Goal: Transaction & Acquisition: Purchase product/service

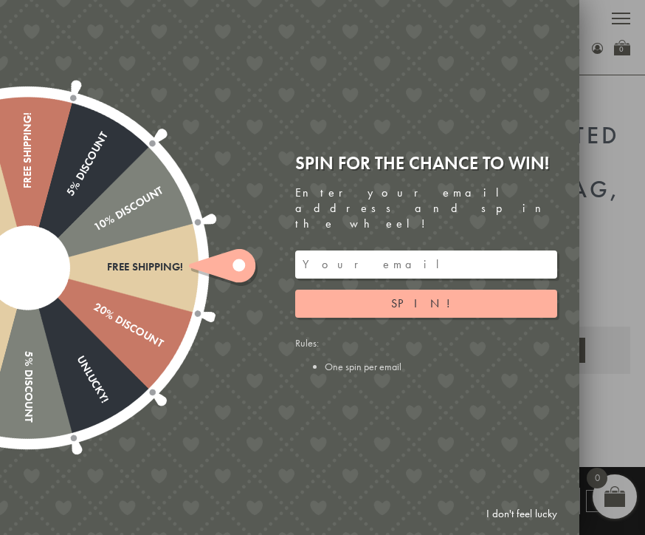
click at [507, 524] on link "I don't feel lucky" at bounding box center [522, 513] width 86 height 27
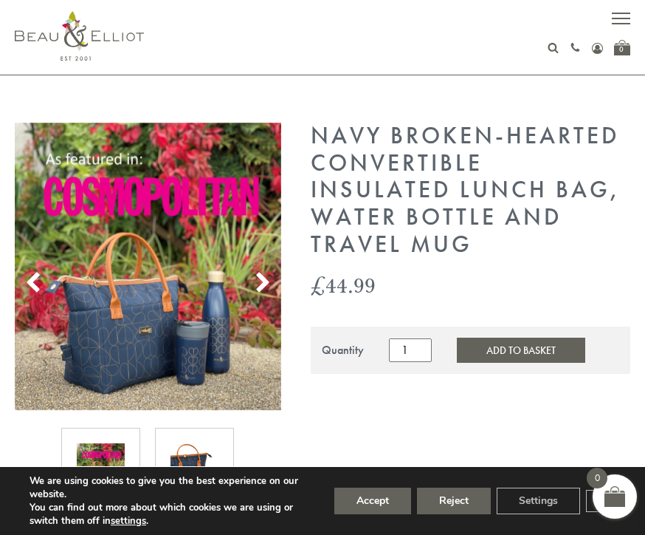
click at [250, 278] on img at bounding box center [148, 266] width 267 height 287
click at [261, 286] on use at bounding box center [262, 282] width 13 height 20
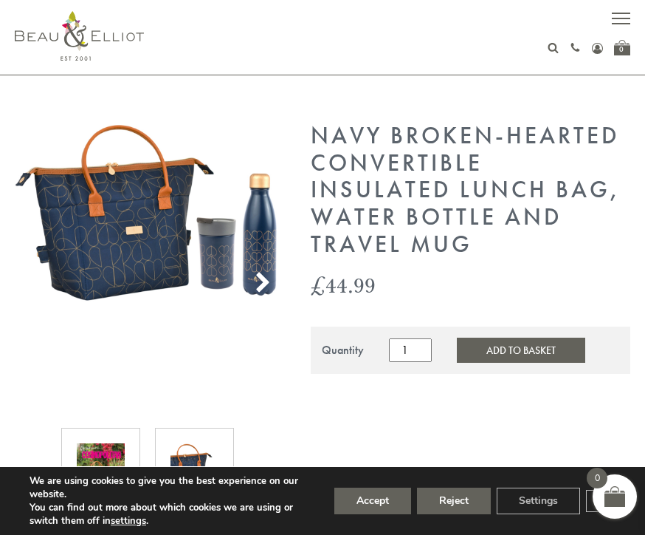
click at [265, 287] on icon at bounding box center [263, 283] width 22 height 22
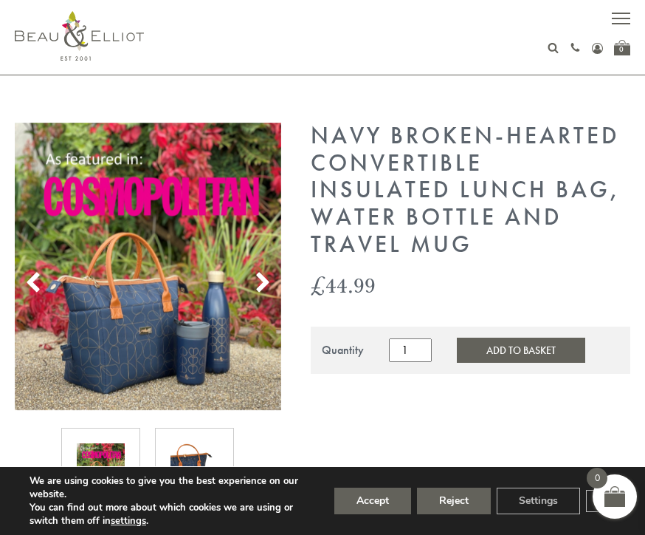
click at [261, 288] on use at bounding box center [262, 282] width 13 height 20
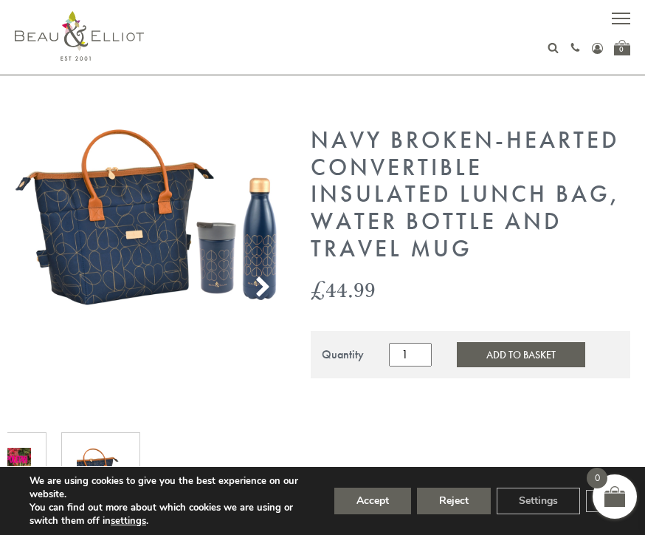
click at [620, 19] on button "button" at bounding box center [621, 20] width 18 height 18
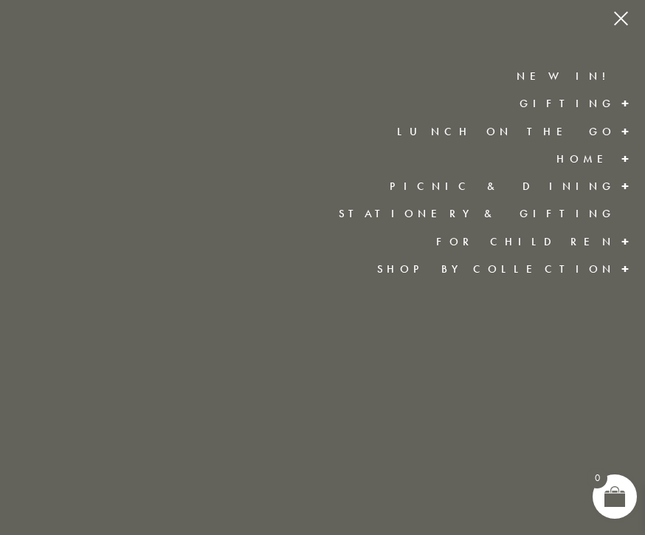
click at [532, 137] on link "Lunch On The Go" at bounding box center [506, 131] width 219 height 15
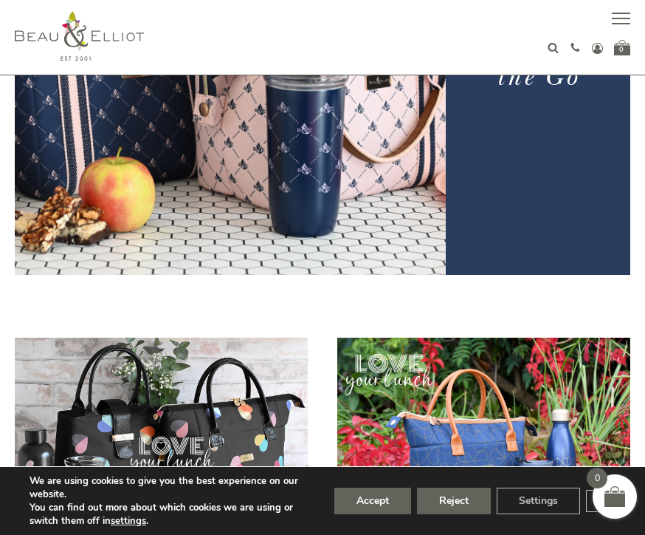
scroll to position [305, 0]
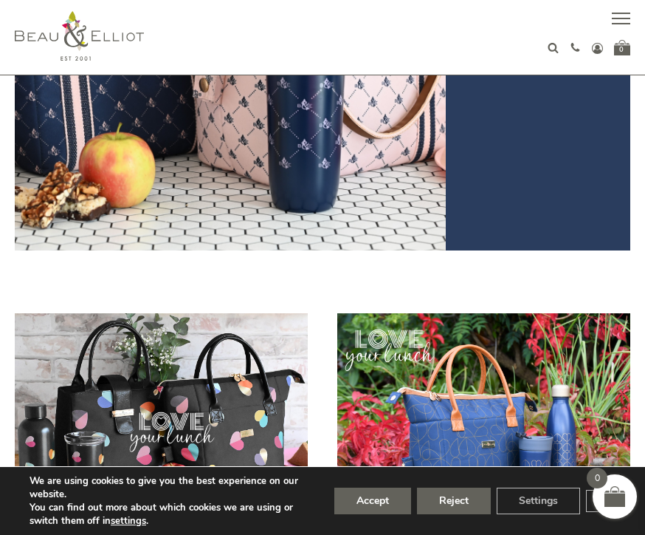
click at [363, 514] on button "Accept" at bounding box center [373, 500] width 77 height 27
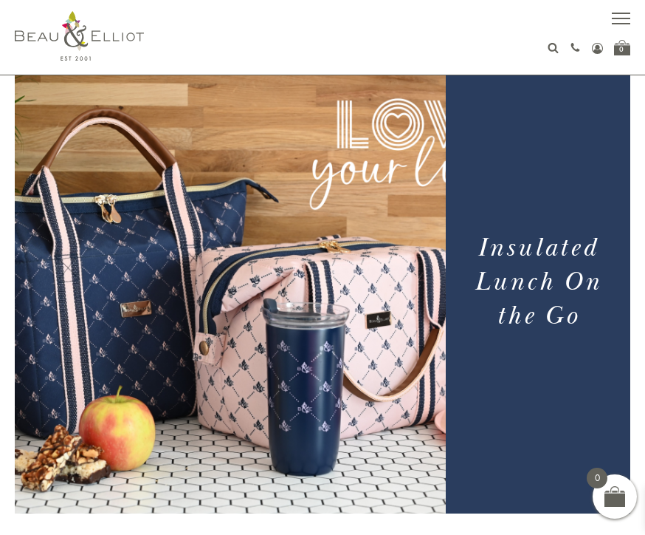
scroll to position [41, 0]
click at [194, 394] on img at bounding box center [230, 292] width 431 height 443
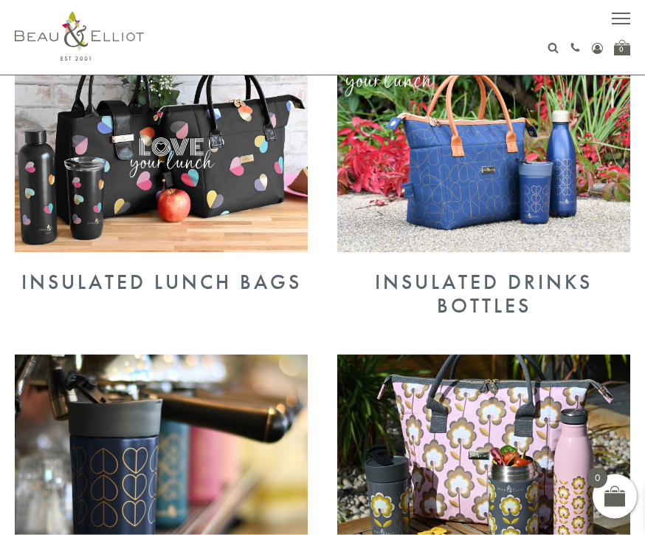
scroll to position [577, 0]
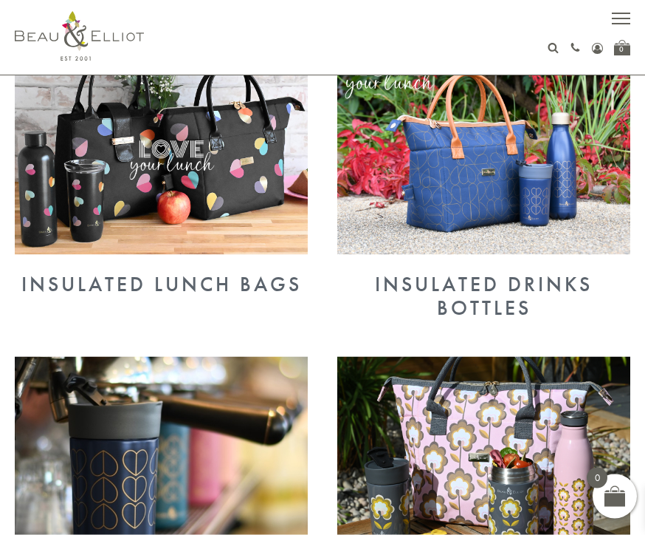
click at [73, 296] on div "Insulated Lunch Bags" at bounding box center [161, 284] width 293 height 24
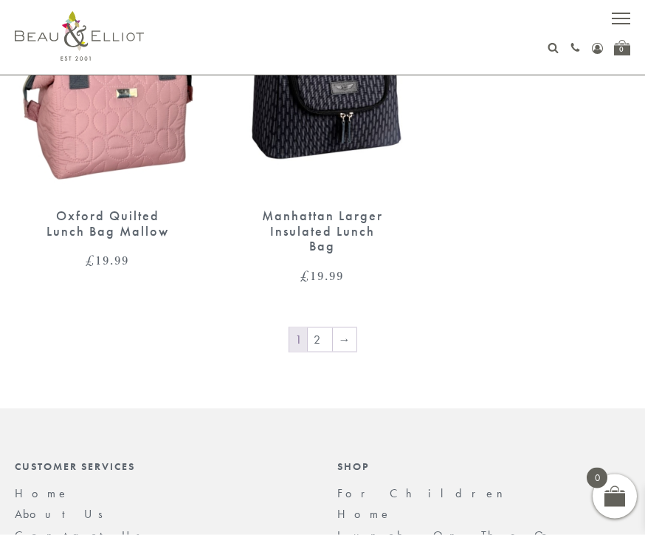
scroll to position [3028, 0]
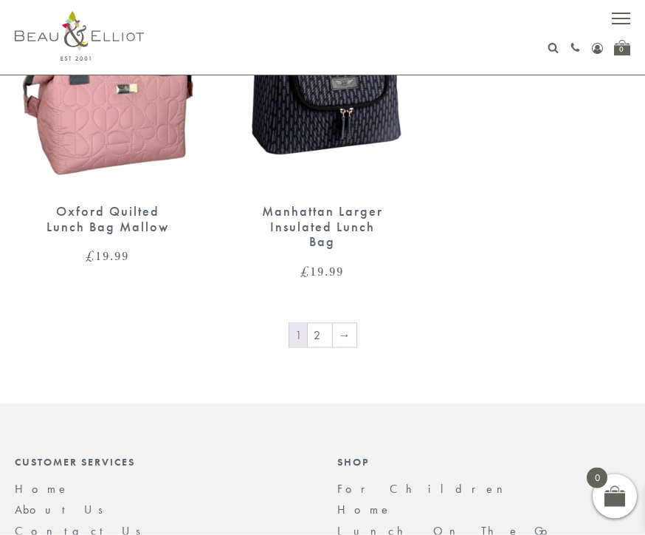
click at [353, 323] on link "→" at bounding box center [345, 335] width 24 height 24
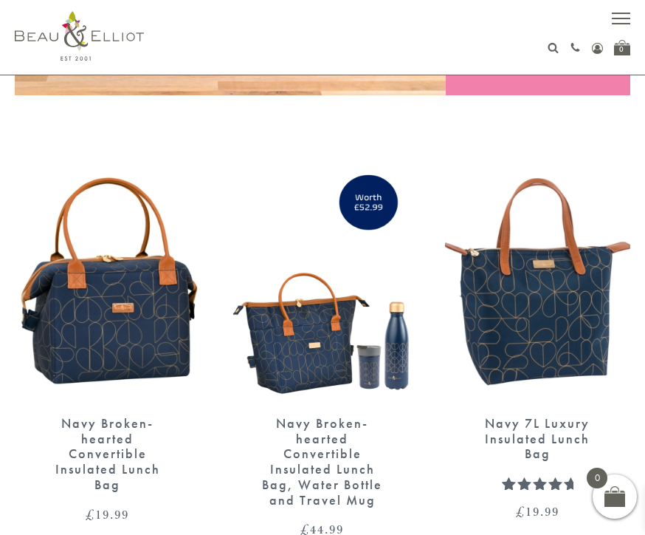
scroll to position [463, 0]
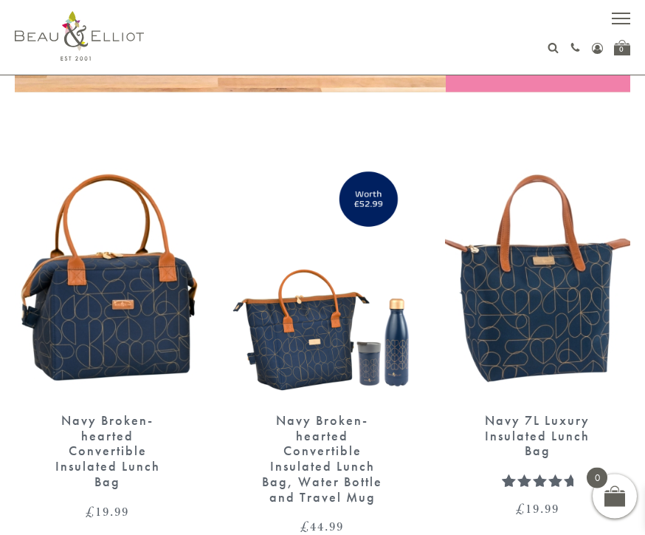
click at [98, 422] on div "Navy Broken-hearted Convertible Insulated Lunch Bag" at bounding box center [108, 451] width 134 height 76
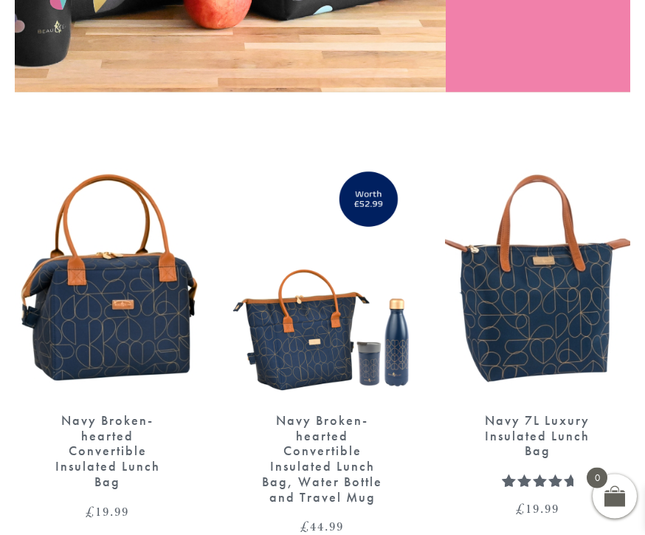
scroll to position [512, 0]
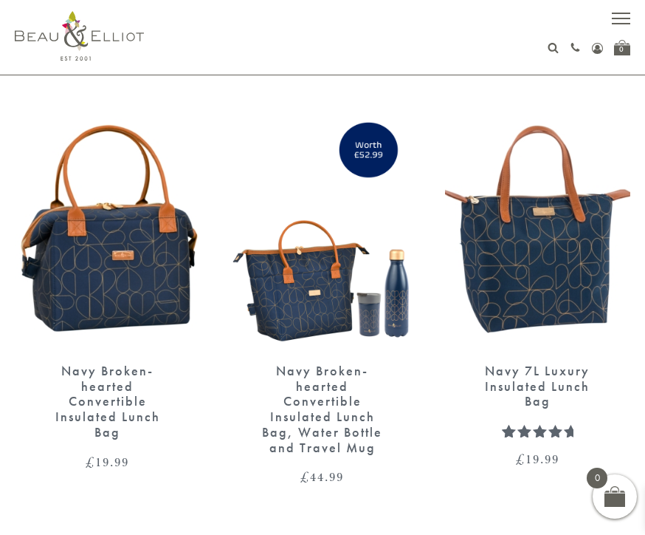
click at [462, 1] on div "01279 653 249 Login / Register 0" at bounding box center [323, 37] width 616 height 75
click at [467, 3] on div "01279 653 249 Login / Register 0" at bounding box center [323, 37] width 616 height 75
click at [298, 417] on div "Navy Broken-hearted Convertible Insulated Lunch Bag, Water Bottle and Travel Mug" at bounding box center [322, 409] width 134 height 92
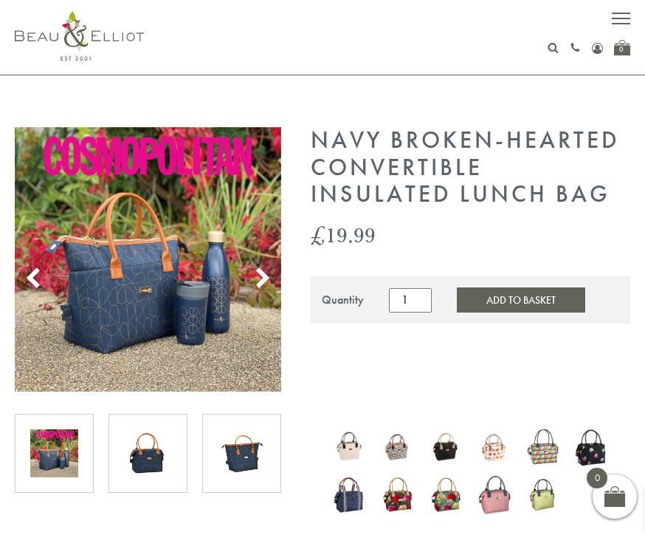
click at [159, 450] on img at bounding box center [148, 453] width 48 height 48
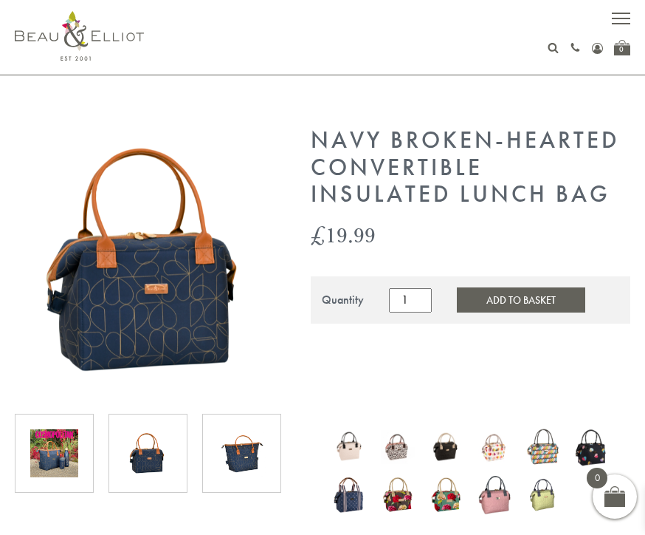
click at [157, 448] on img at bounding box center [148, 453] width 48 height 48
click at [230, 453] on img at bounding box center [242, 453] width 48 height 48
